Goal: Information Seeking & Learning: Learn about a topic

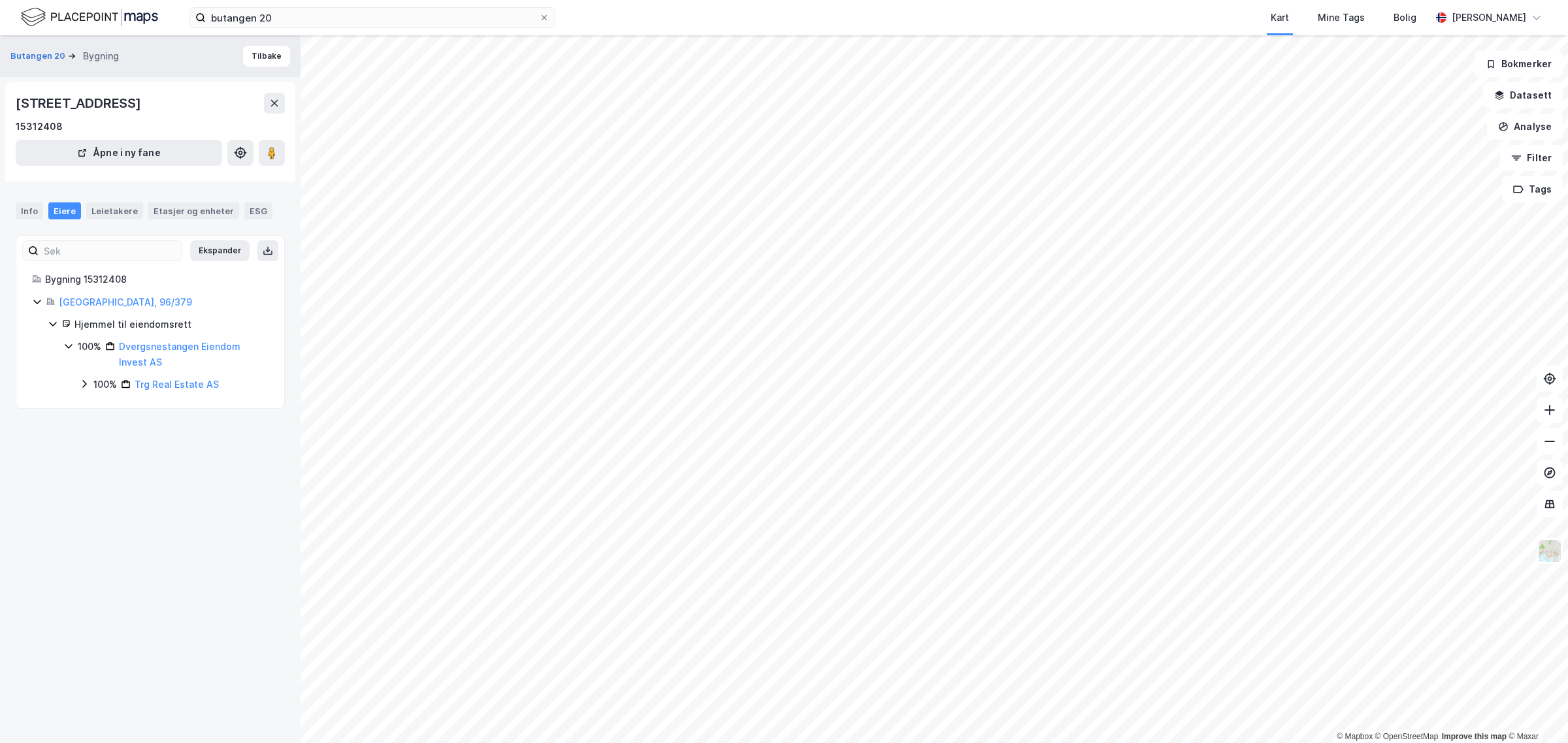
click at [84, 387] on icon at bounding box center [84, 384] width 4 height 8
click at [113, 212] on div "Leietakere" at bounding box center [115, 210] width 57 height 17
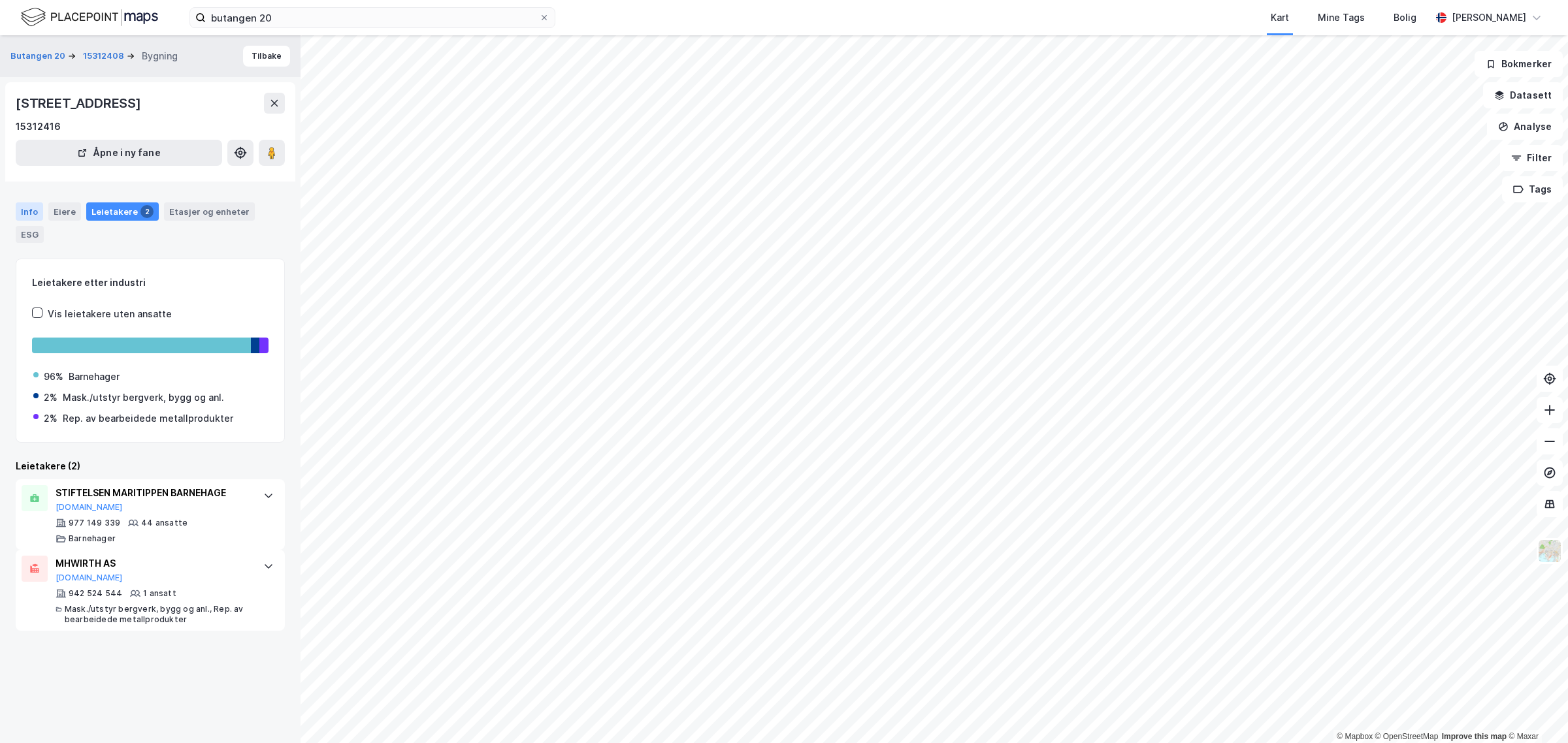
click at [25, 212] on div "Info" at bounding box center [29, 211] width 27 height 18
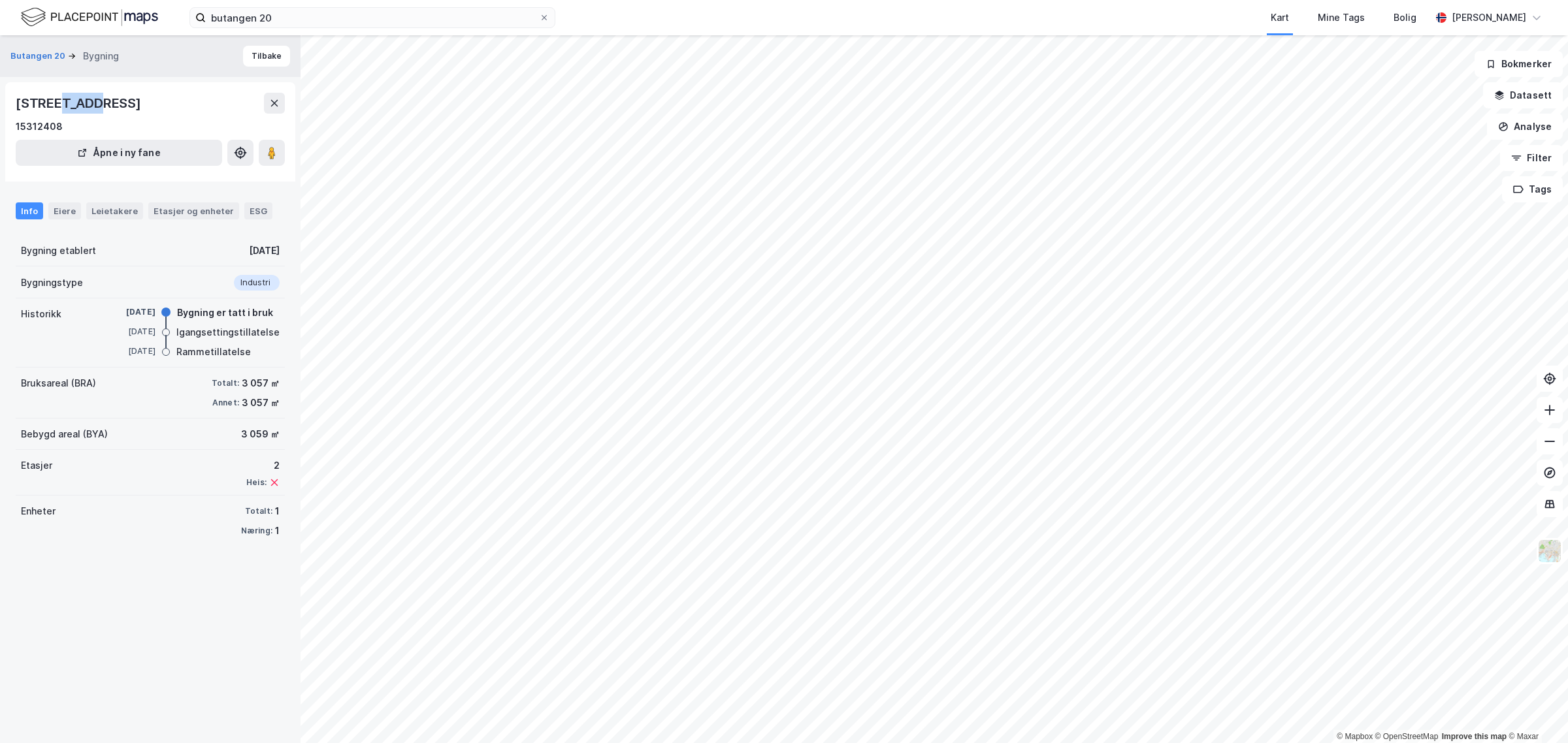
click at [92, 94] on div "[STREET_ADDRESS]" at bounding box center [79, 103] width 128 height 21
drag, startPoint x: 92, startPoint y: 94, endPoint x: 203, endPoint y: 78, distance: 112.1
click at [203, 78] on div "Butangen 20 Bygning [STREET_ADDRESS] i ny fane Info Eiere Leietakere Etasjer og…" at bounding box center [150, 389] width 300 height 708
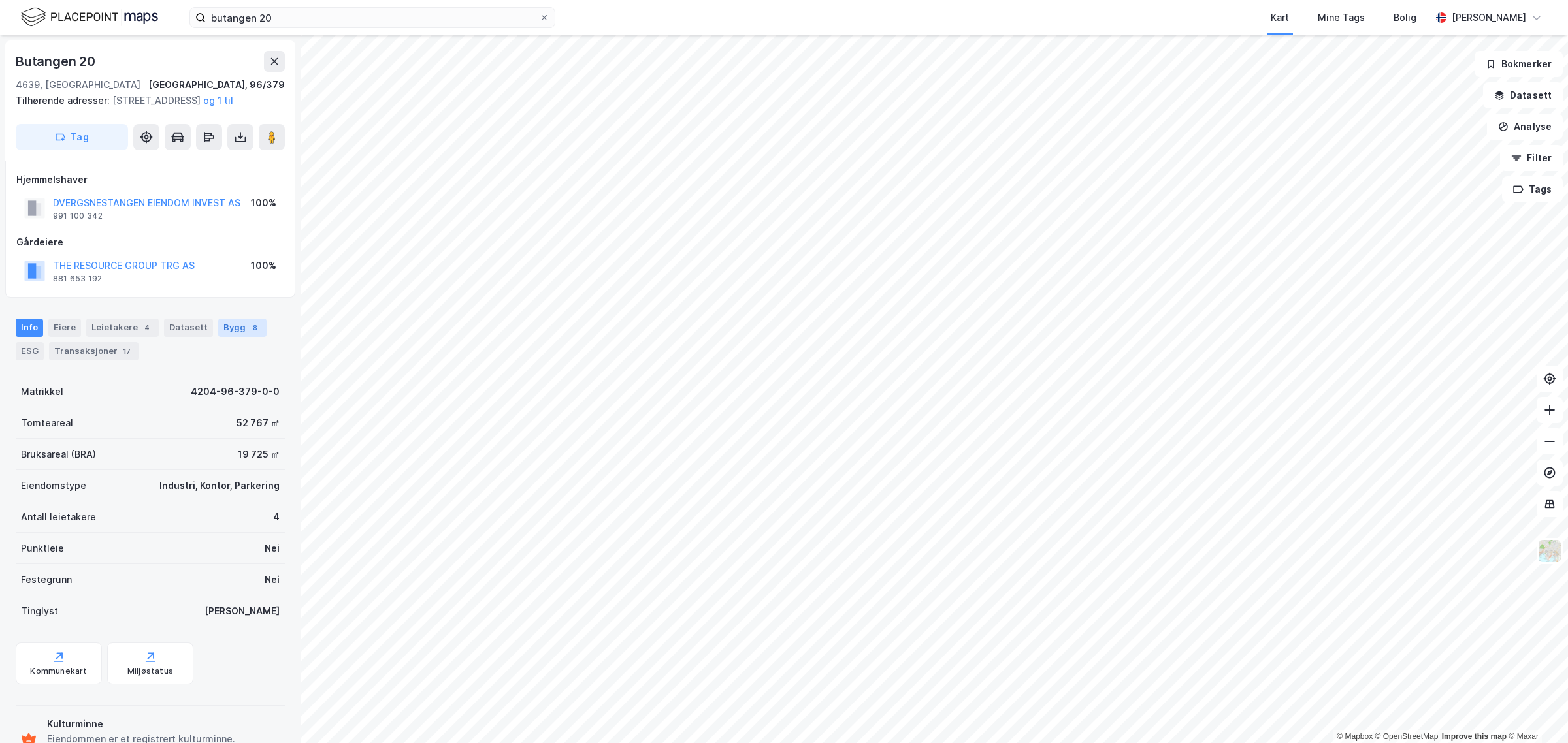
click at [219, 337] on div "Bygg 8" at bounding box center [243, 328] width 48 height 18
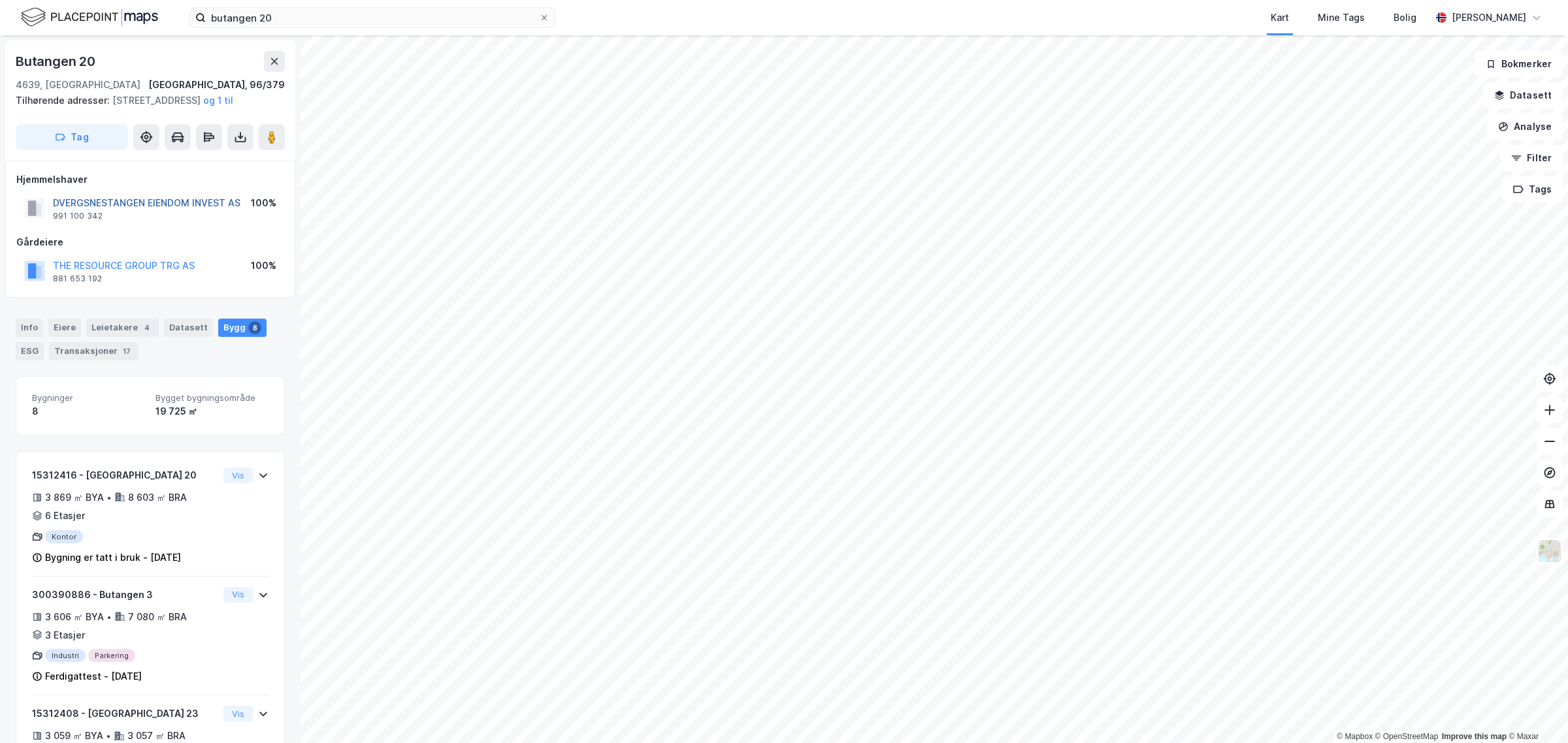
click at [0, 0] on button "DVERGSNESTANGEN EIENDOM INVEST AS" at bounding box center [0, 0] width 0 height 0
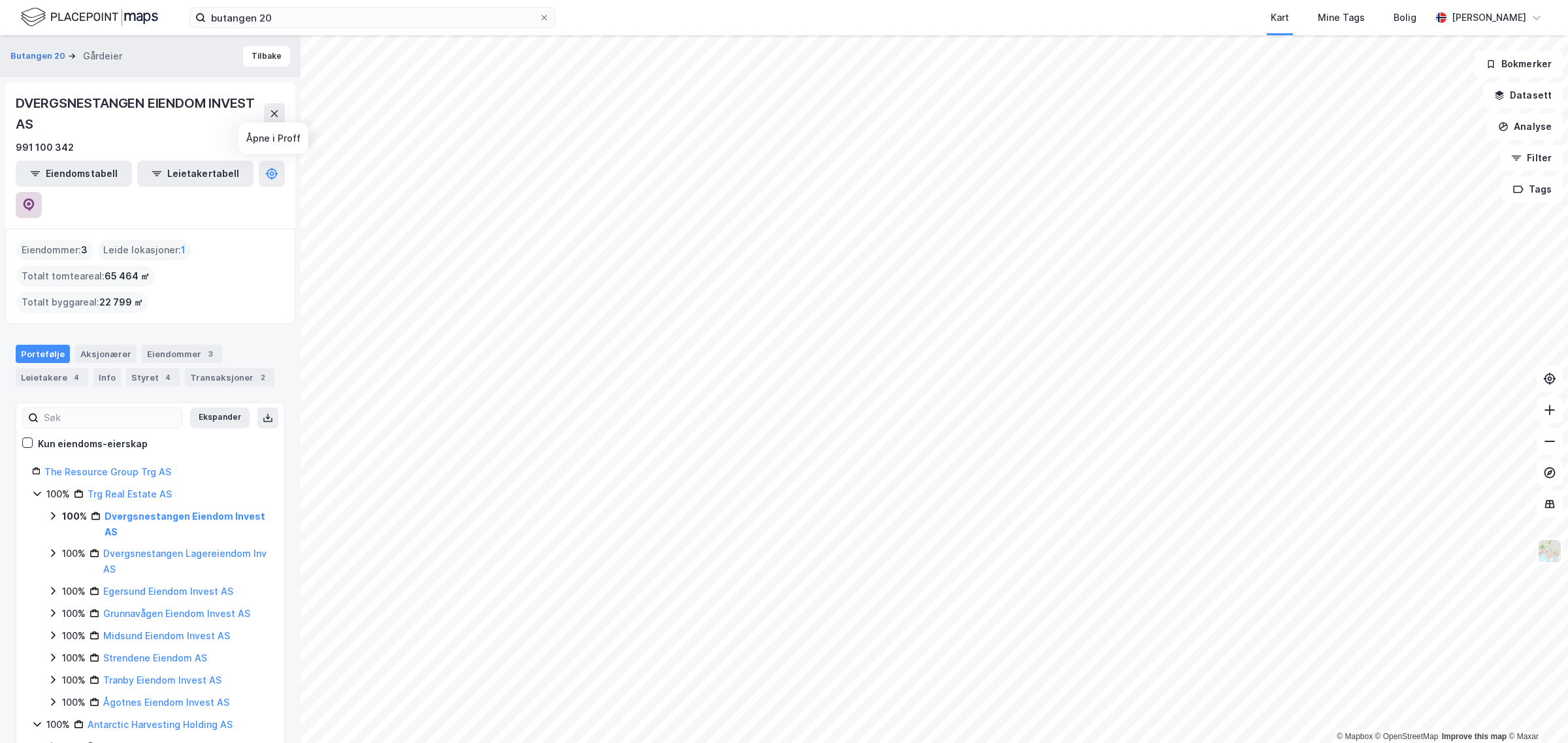
click at [36, 198] on icon at bounding box center [28, 204] width 13 height 13
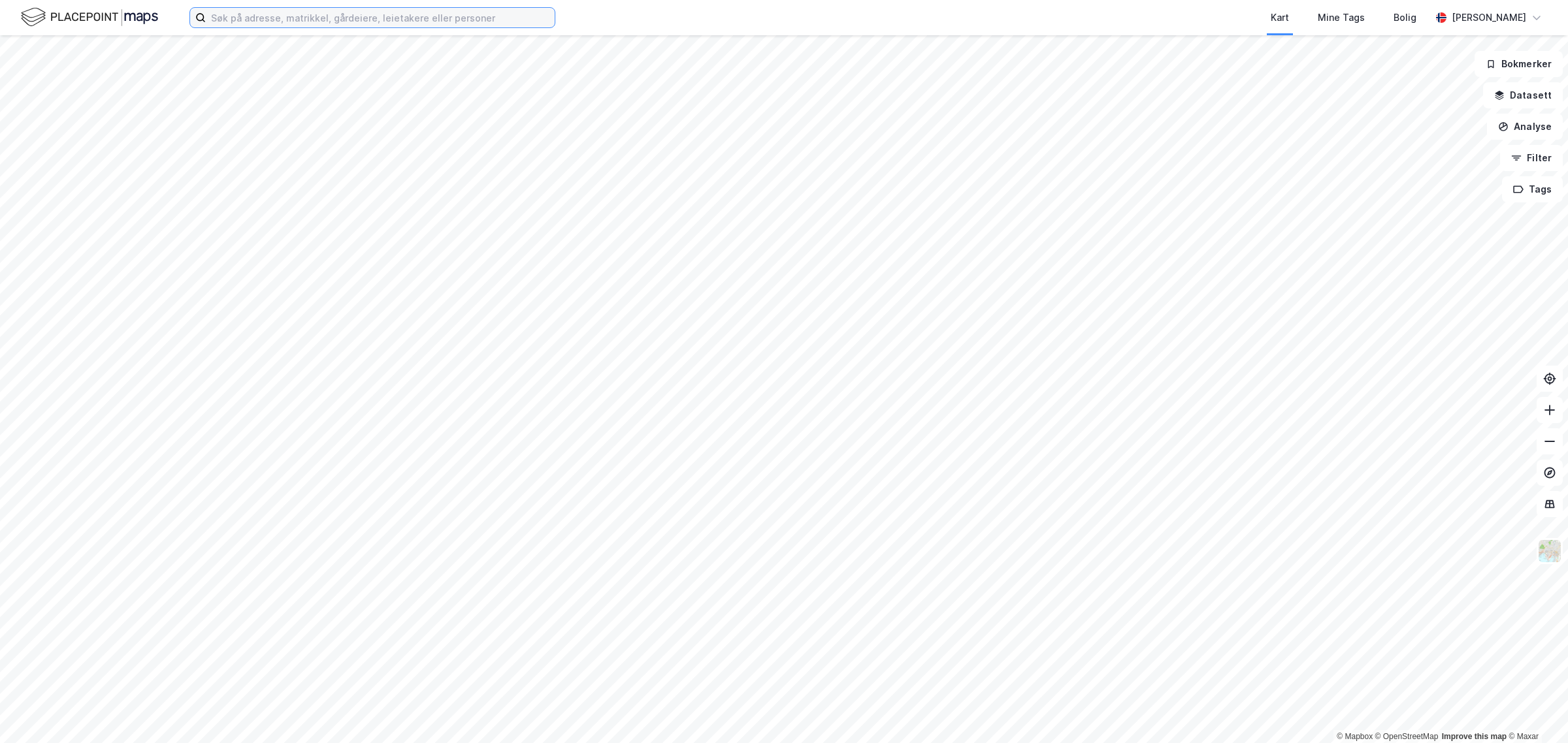
click at [483, 17] on input at bounding box center [380, 17] width 349 height 19
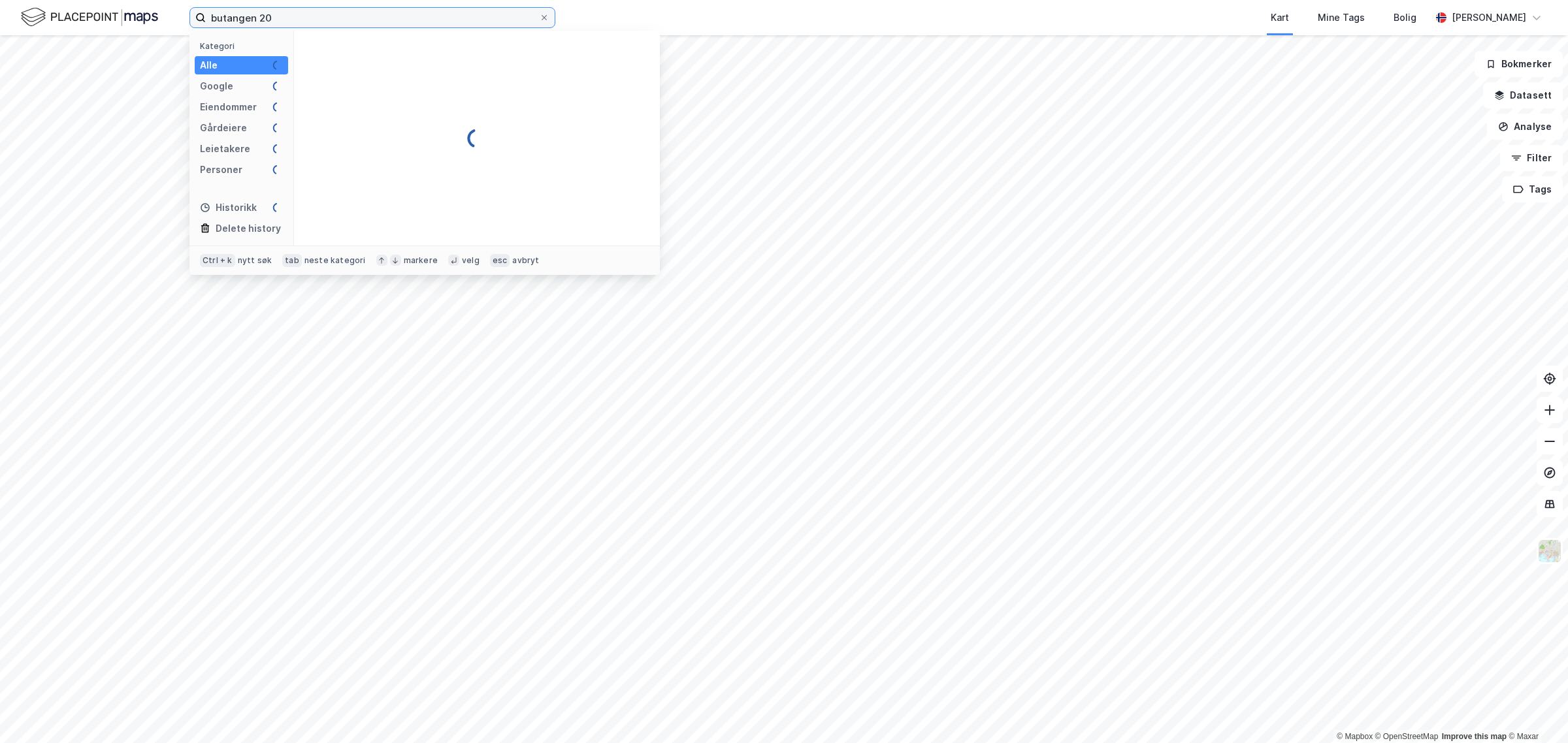
type input "butangen 20"
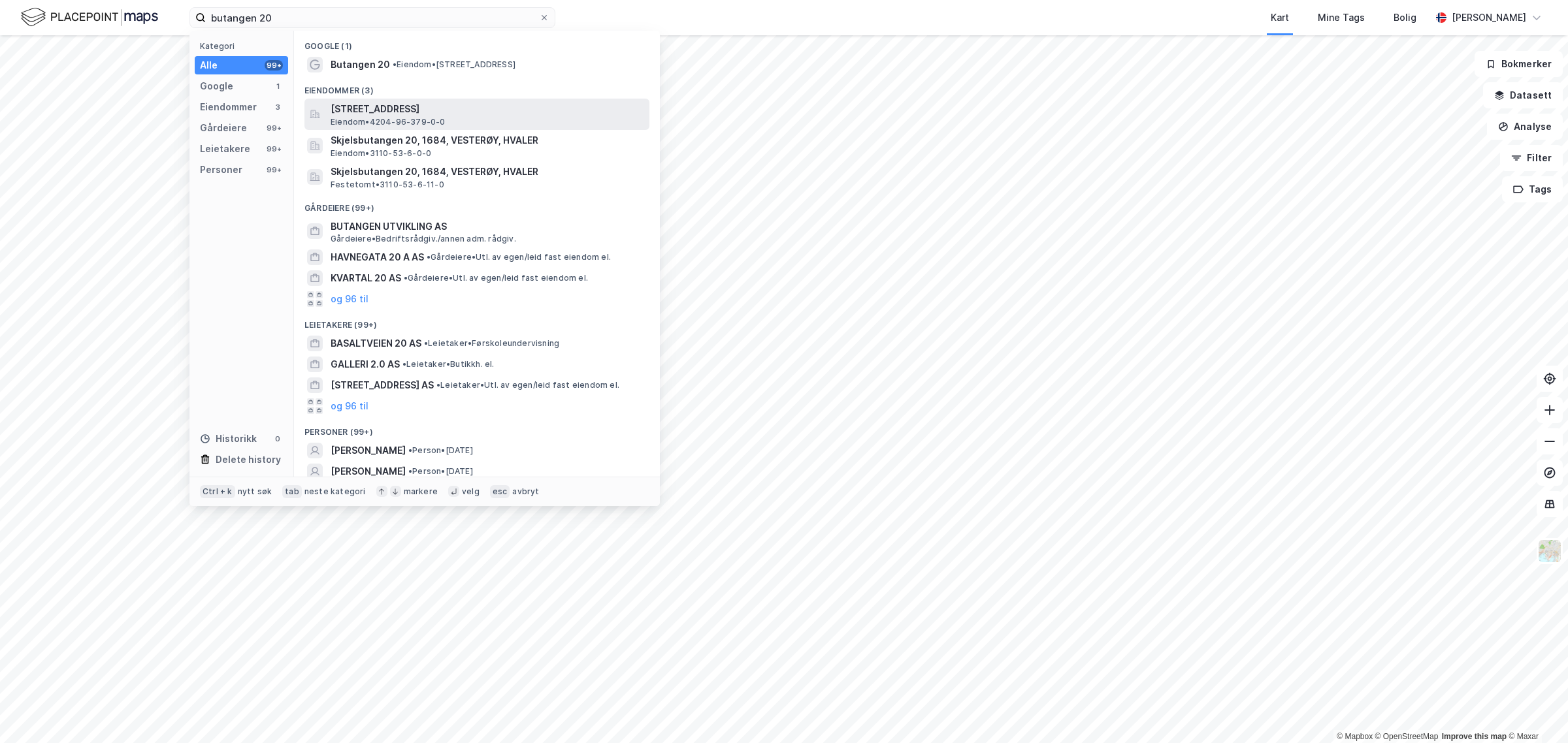
click at [359, 106] on span "Butangen 20, 4639, KRISTIANSAND S, KRISTIANSAND" at bounding box center [487, 109] width 314 height 15
